Goal: Task Accomplishment & Management: Manage account settings

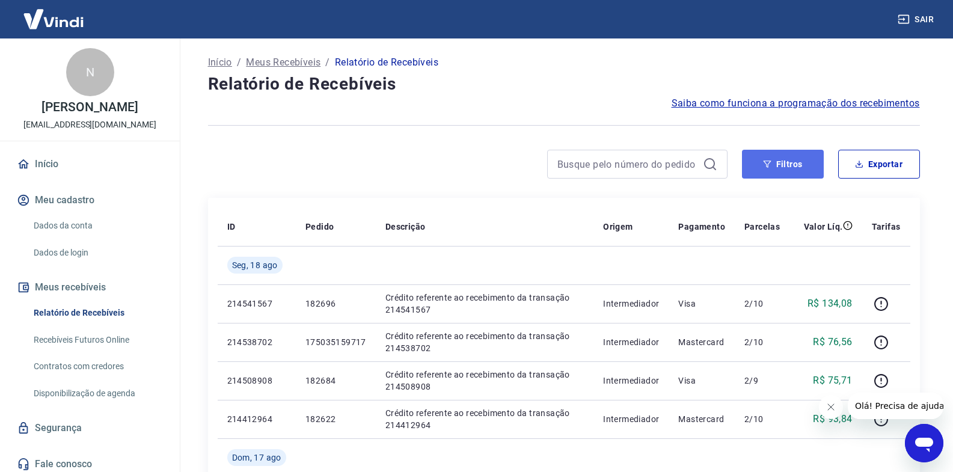
click at [772, 170] on button "Filtros" at bounding box center [783, 164] width 82 height 29
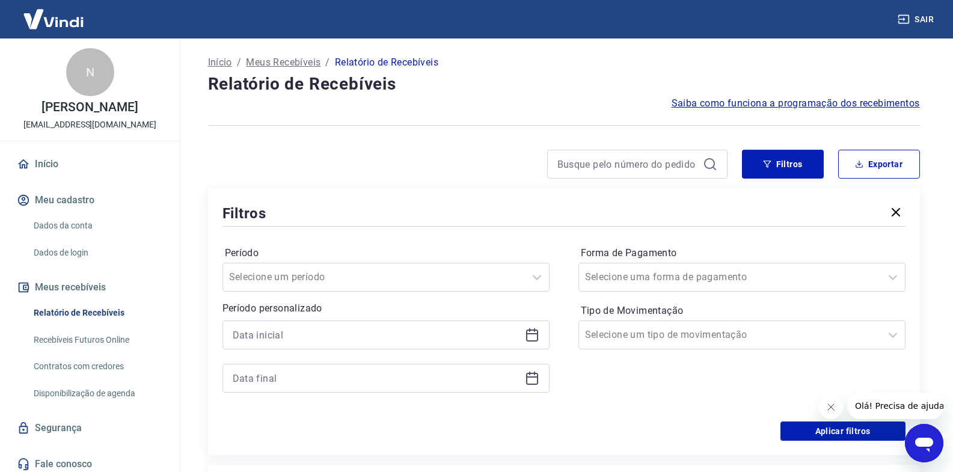
click at [530, 339] on icon at bounding box center [532, 335] width 14 height 14
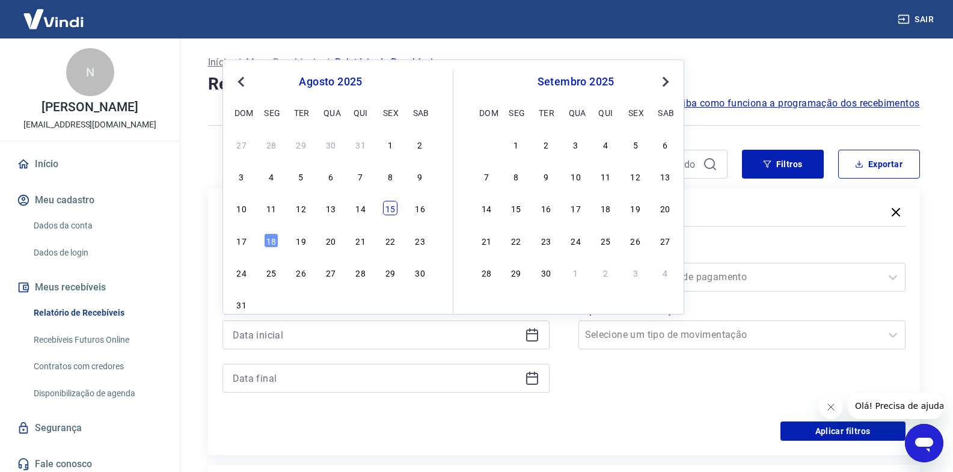
click at [394, 211] on div "15" at bounding box center [390, 208] width 14 height 14
type input "[DATE]"
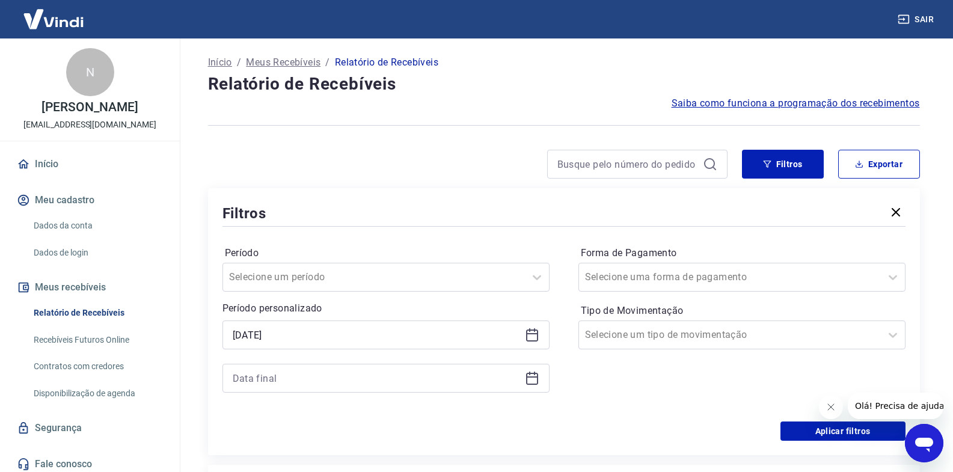
click at [529, 379] on icon at bounding box center [532, 378] width 14 height 14
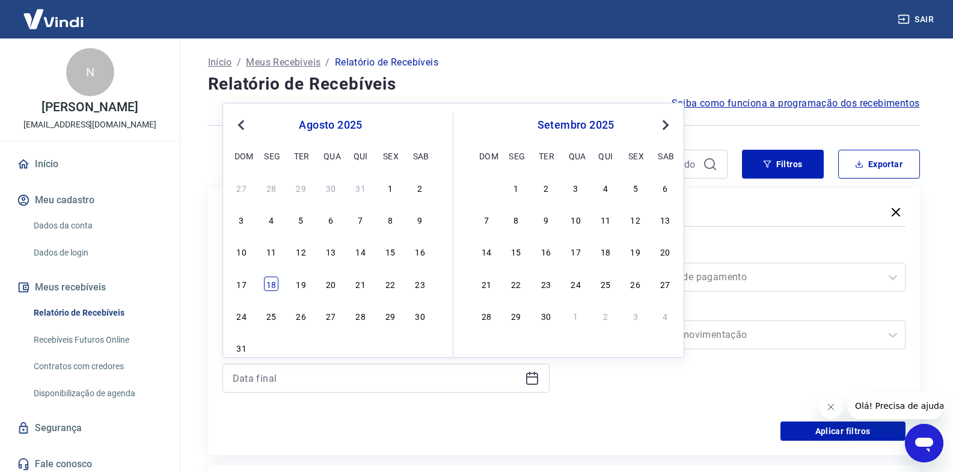
click at [274, 285] on div "18" at bounding box center [271, 284] width 14 height 14
type input "[DATE]"
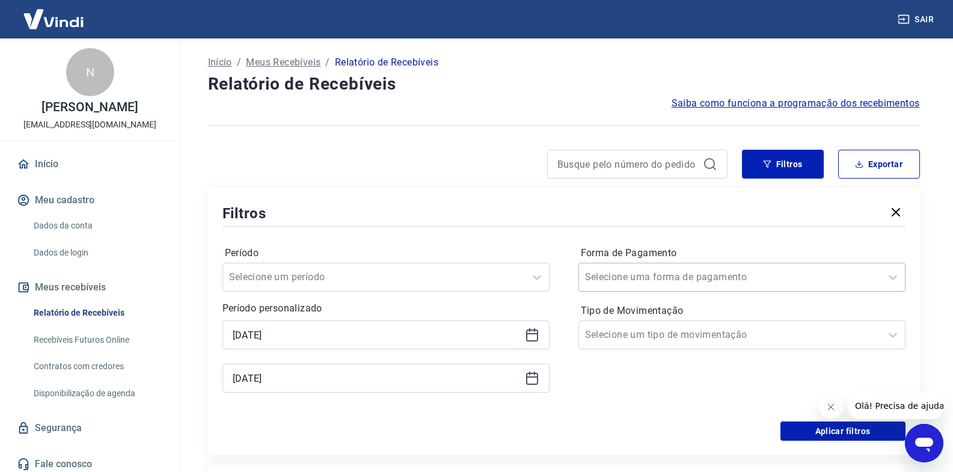
click at [596, 272] on input "Forma de Pagamento" at bounding box center [645, 277] width 121 height 14
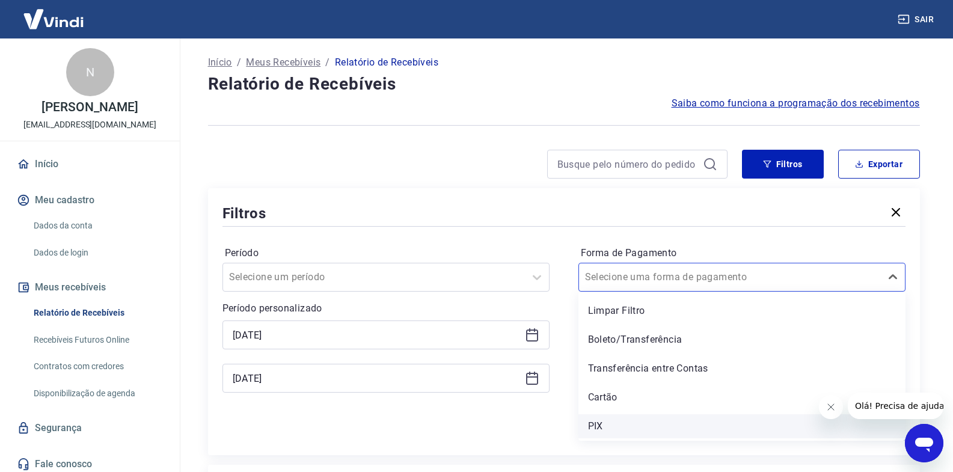
click at [603, 426] on div "PIX" at bounding box center [742, 426] width 327 height 24
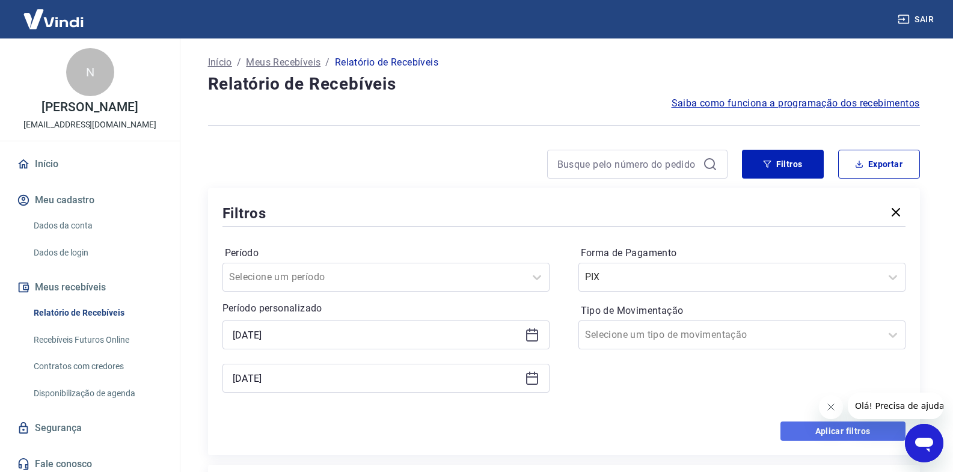
click at [782, 426] on button "Aplicar filtros" at bounding box center [843, 431] width 125 height 19
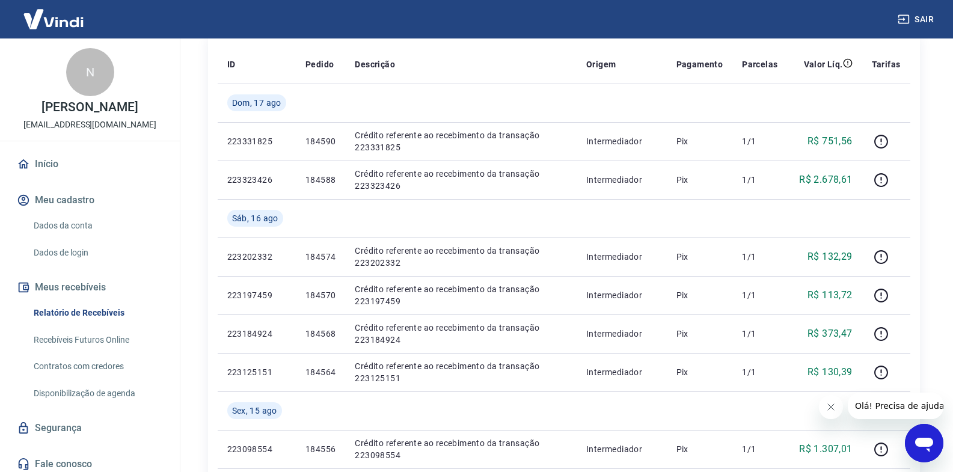
scroll to position [90, 0]
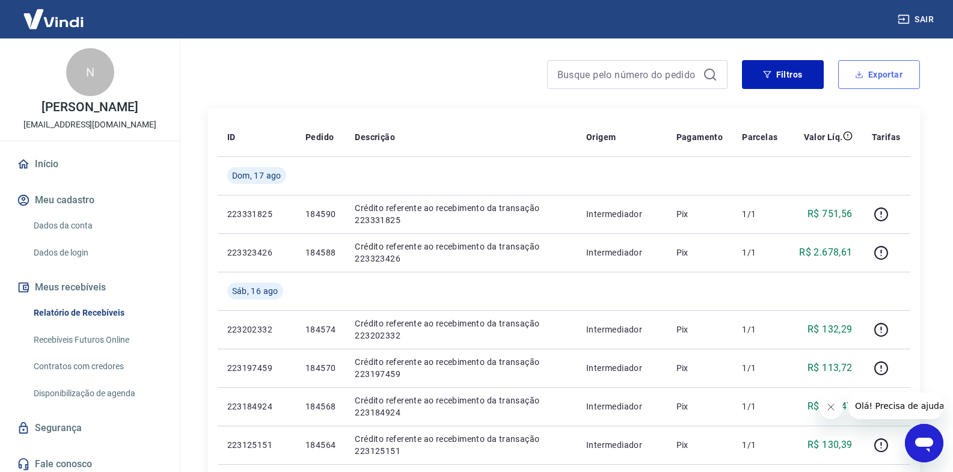
click at [872, 81] on button "Exportar" at bounding box center [879, 74] width 82 height 29
type input "[DATE]"
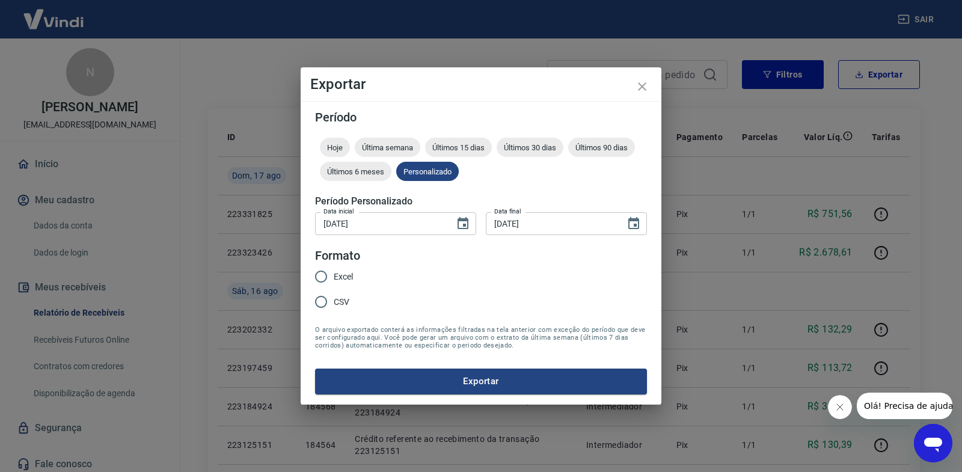
click at [340, 277] on span "Excel" at bounding box center [343, 277] width 19 height 13
click at [334, 277] on input "Excel" at bounding box center [321, 276] width 25 height 25
radio input "true"
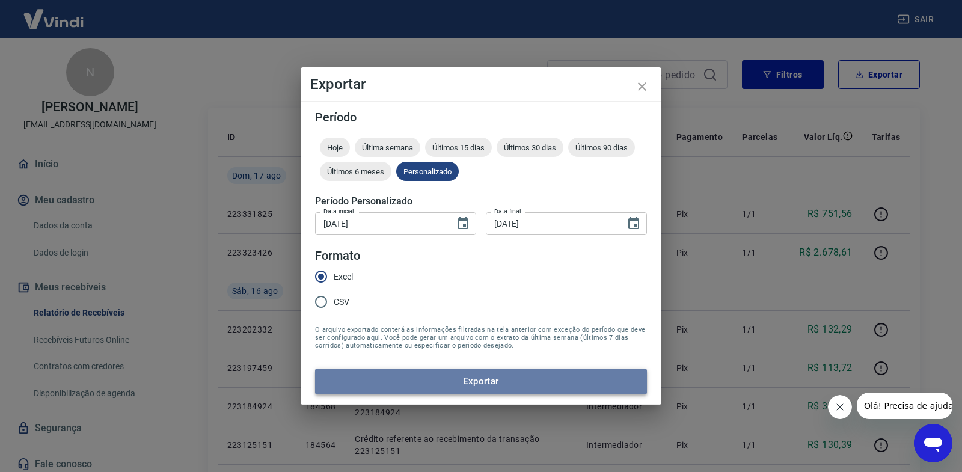
click at [374, 381] on button "Exportar" at bounding box center [481, 381] width 332 height 25
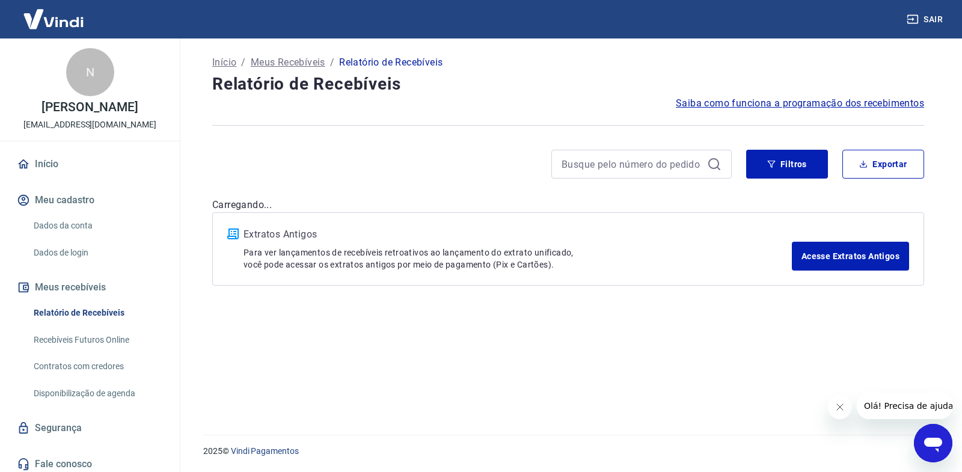
click at [841, 412] on button "Fechar mensagem da empresa" at bounding box center [840, 407] width 24 height 24
